Goal: Transaction & Acquisition: Purchase product/service

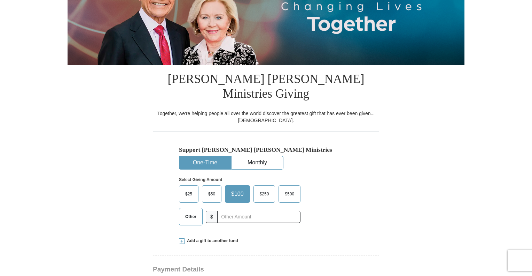
scroll to position [139, 0]
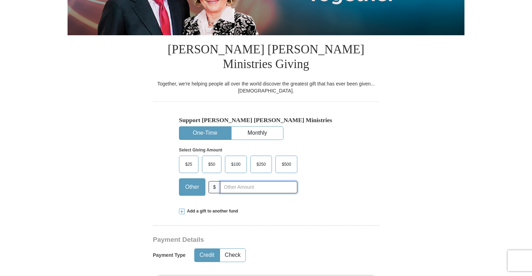
click at [230, 181] on input "text" at bounding box center [258, 187] width 77 height 12
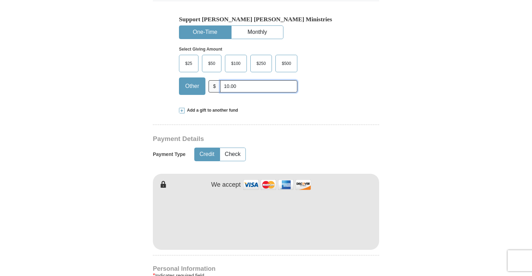
scroll to position [244, 0]
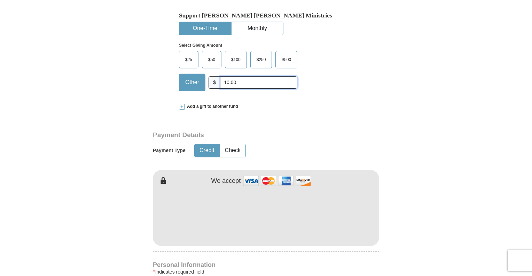
type input "10.00"
type input "[PERSON_NAME]"
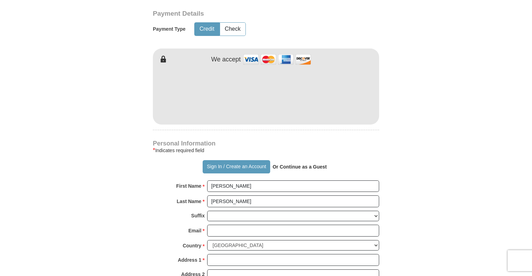
scroll to position [383, 0]
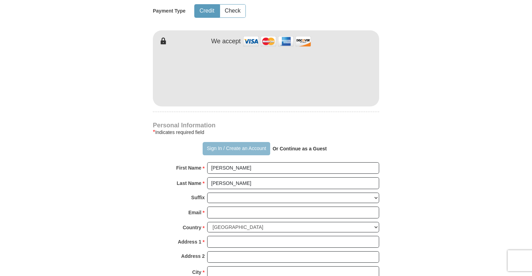
click at [224, 142] on button "Sign In / Create an Account" at bounding box center [236, 148] width 67 height 13
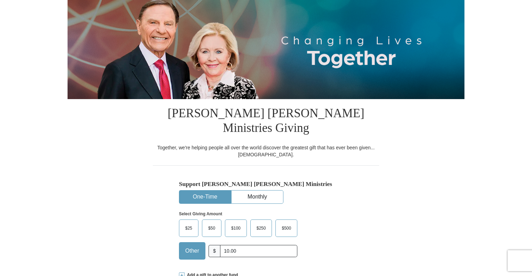
select select "TN"
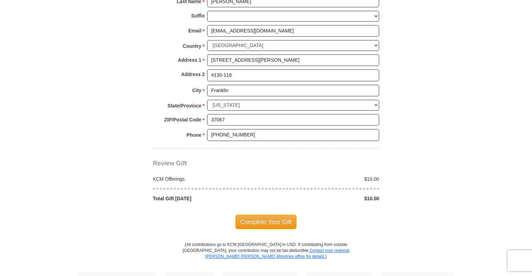
scroll to position [557, 0]
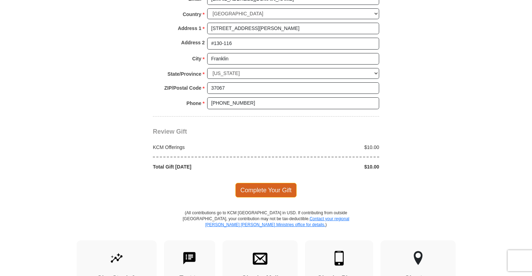
click at [265, 183] on span "Complete Your Gift" at bounding box center [266, 190] width 62 height 15
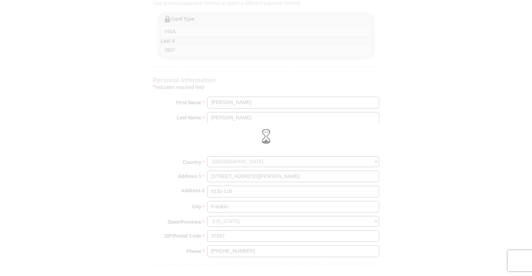
scroll to position [418, 0]
